Goal: Information Seeking & Learning: Learn about a topic

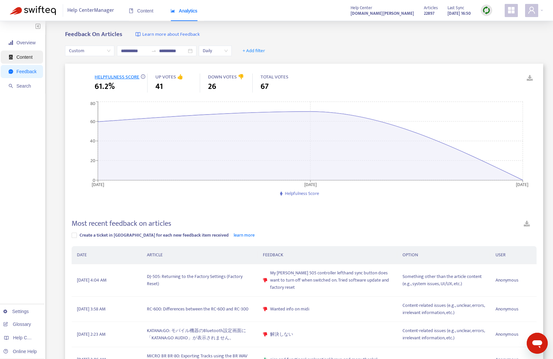
click at [24, 61] on span "Content" at bounding box center [23, 57] width 28 height 13
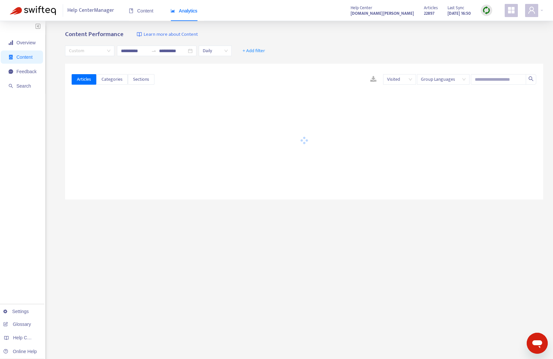
click at [102, 56] on div "Custom" at bounding box center [89, 51] width 49 height 11
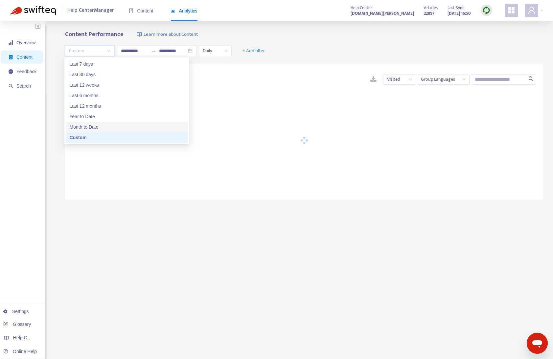
click at [96, 126] on div "Month to Date" at bounding box center [127, 126] width 114 height 7
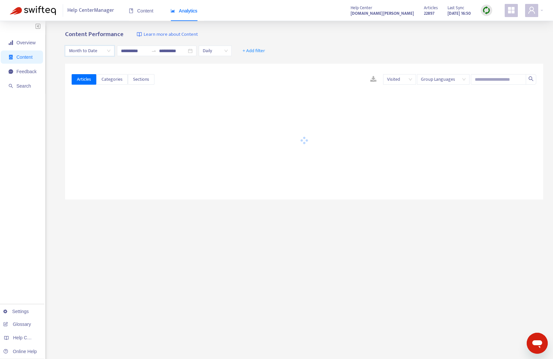
click at [86, 51] on span "Month to Date" at bounding box center [89, 51] width 41 height 10
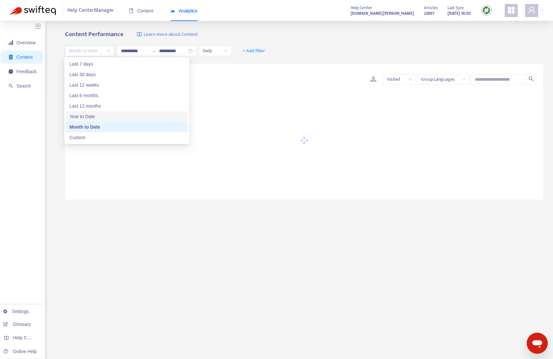
click at [86, 116] on div "Year to Date" at bounding box center [127, 116] width 114 height 7
type input "**********"
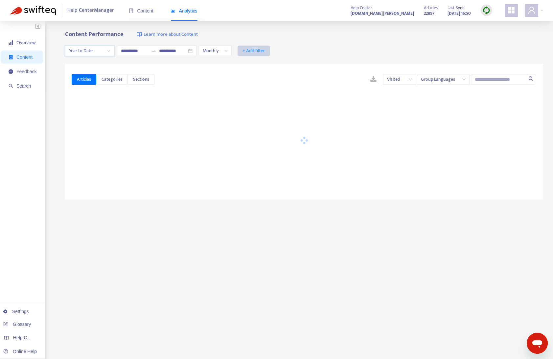
click at [265, 51] on span "+ Add filter" at bounding box center [253, 51] width 23 height 8
click at [272, 167] on span "Label" at bounding box center [271, 168] width 29 height 7
click at [269, 47] on div at bounding box center [257, 51] width 40 height 8
type input "******"
click at [270, 61] on div "sh-01a" at bounding box center [312, 63] width 114 height 7
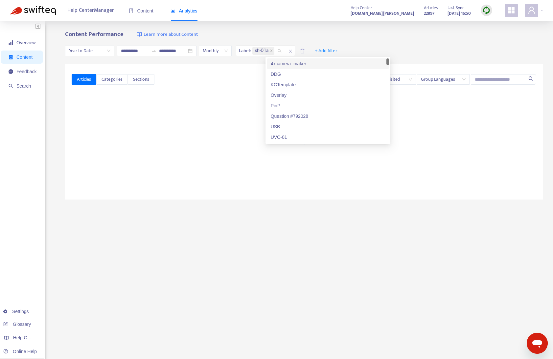
click at [371, 38] on div "Content Performance Learn more about Content" at bounding box center [304, 35] width 478 height 8
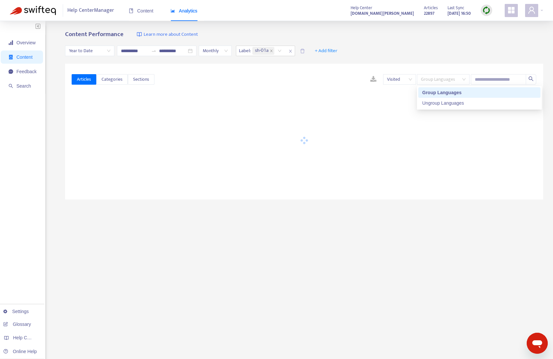
click at [451, 77] on span "Group Languages" at bounding box center [443, 80] width 45 height 10
click at [445, 105] on div "Ungroup Languages" at bounding box center [479, 102] width 114 height 7
click at [446, 47] on div "**********" at bounding box center [304, 50] width 478 height 25
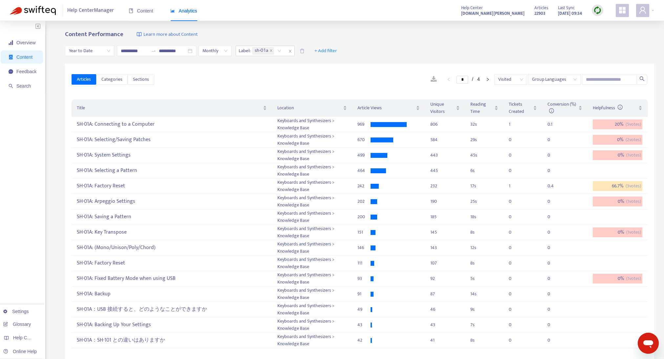
click at [549, 80] on span "Group Languages" at bounding box center [554, 80] width 45 height 10
click at [551, 103] on div "Ungroup Languages" at bounding box center [591, 102] width 114 height 7
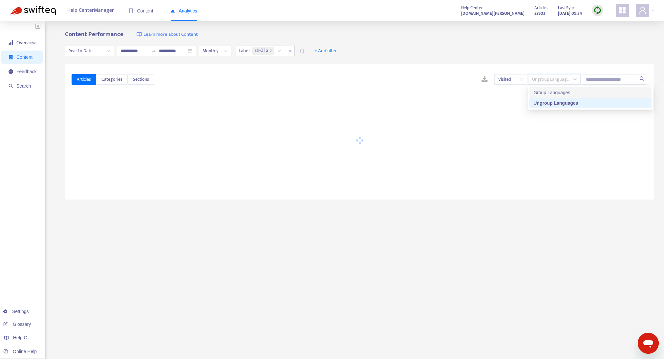
click at [505, 45] on div "**********" at bounding box center [359, 50] width 589 height 25
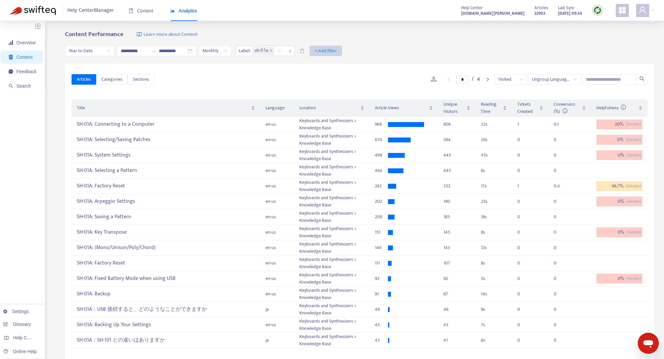
click at [337, 52] on span "+ Add filter" at bounding box center [326, 51] width 23 height 8
click at [348, 66] on span "Language" at bounding box center [343, 63] width 29 height 7
click at [336, 49] on div at bounding box center [318, 51] width 40 height 8
click at [336, 73] on div "en-us" at bounding box center [373, 74] width 114 height 7
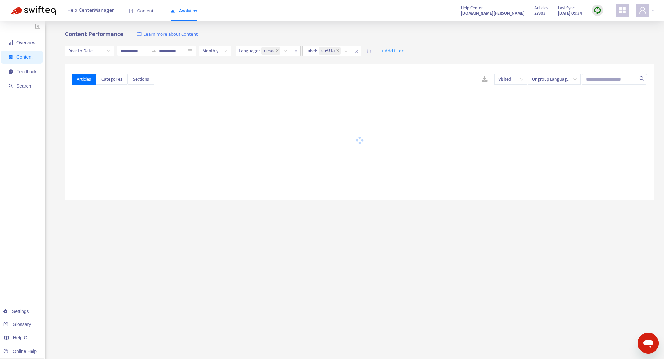
click at [461, 38] on div "**********" at bounding box center [359, 50] width 589 height 25
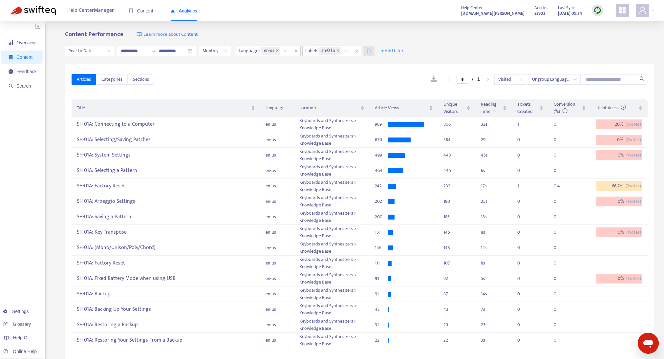
click at [371, 52] on icon "delete" at bounding box center [368, 51] width 5 height 5
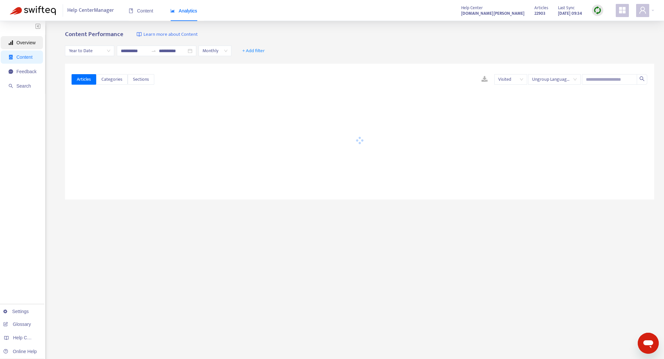
click at [25, 44] on span "Overview" at bounding box center [25, 42] width 19 height 5
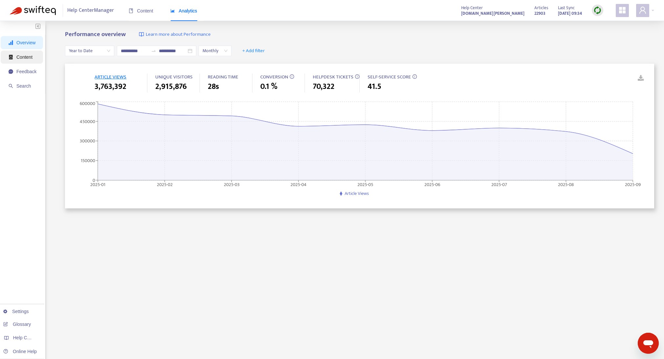
click at [28, 60] on span "Content" at bounding box center [23, 57] width 28 height 13
